Goal: Task Accomplishment & Management: Manage account settings

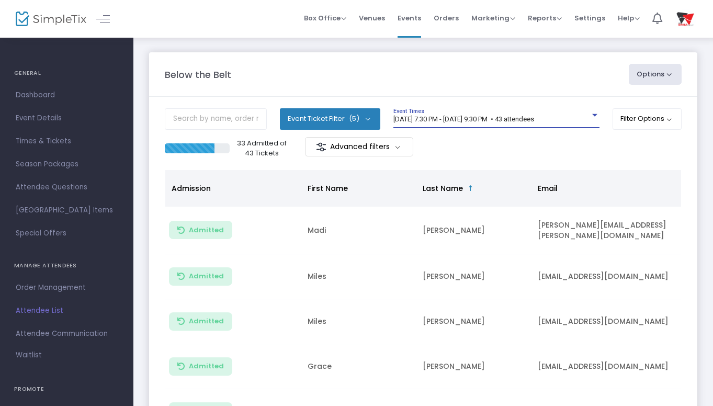
click at [594, 118] on div at bounding box center [594, 115] width 9 height 8
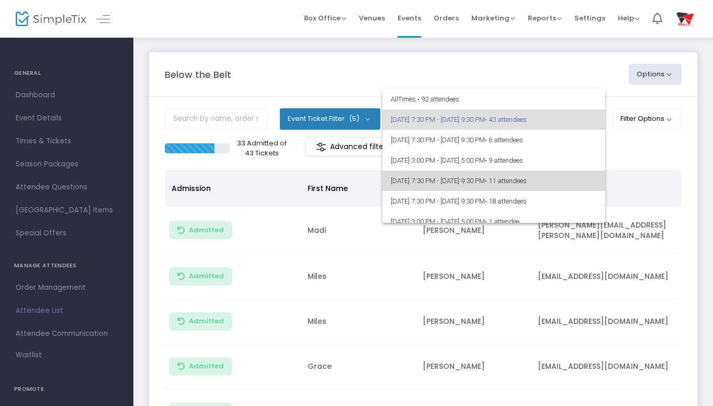
click at [527, 184] on span "• 11 attendees" at bounding box center [506, 181] width 42 height 8
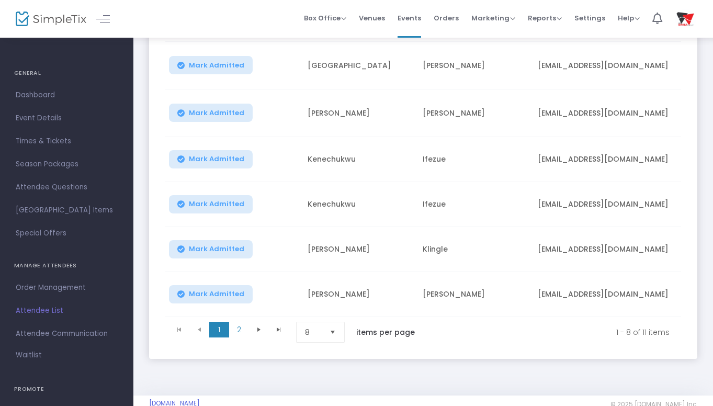
scroll to position [265, 0]
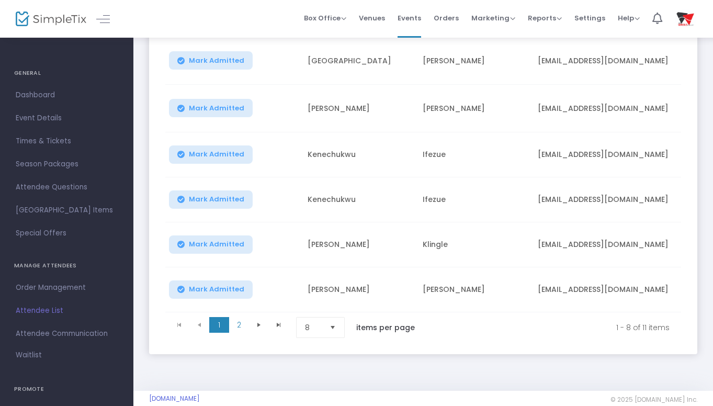
click at [450, 242] on td "Klingle" at bounding box center [474, 244] width 115 height 45
click at [334, 330] on span "Select" at bounding box center [332, 327] width 17 height 17
click at [318, 271] on li "25" at bounding box center [322, 267] width 50 height 21
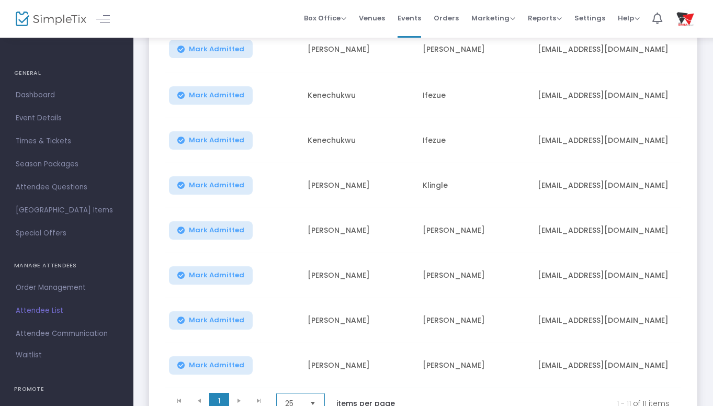
scroll to position [323, 0]
click at [263, 144] on div "Mark Admitted" at bounding box center [234, 141] width 124 height 18
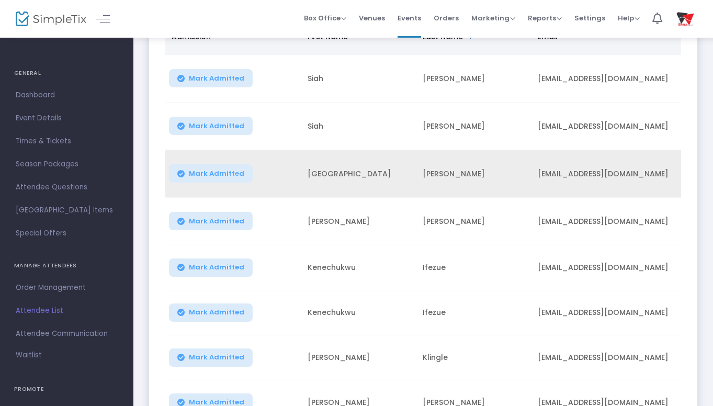
scroll to position [158, 0]
